Goal: Find contact information: Obtain details needed to contact an individual or organization

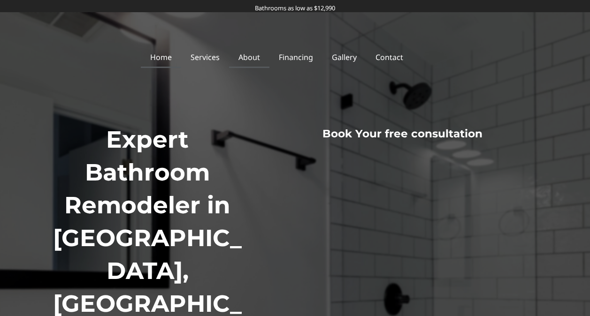
click at [256, 56] on link "About" at bounding box center [249, 57] width 40 height 22
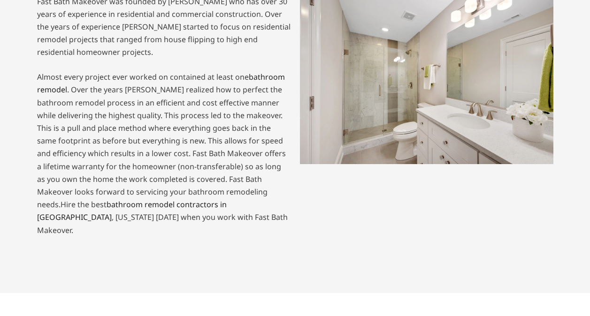
scroll to position [570, 0]
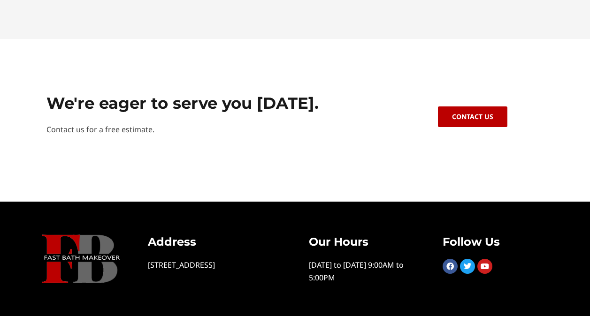
click at [475, 109] on link "Contact Us" at bounding box center [472, 117] width 69 height 21
